Goal: Find specific page/section: Find specific page/section

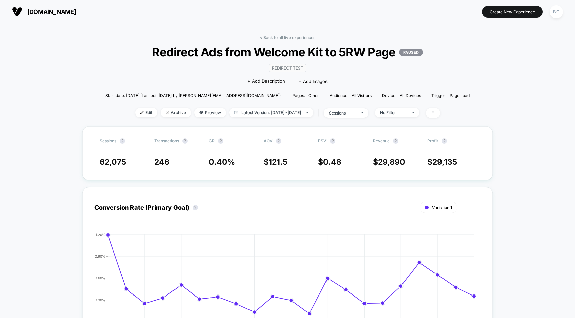
click at [48, 10] on span "[DOMAIN_NAME]" at bounding box center [51, 11] width 49 height 7
